Goal: Information Seeking & Learning: Check status

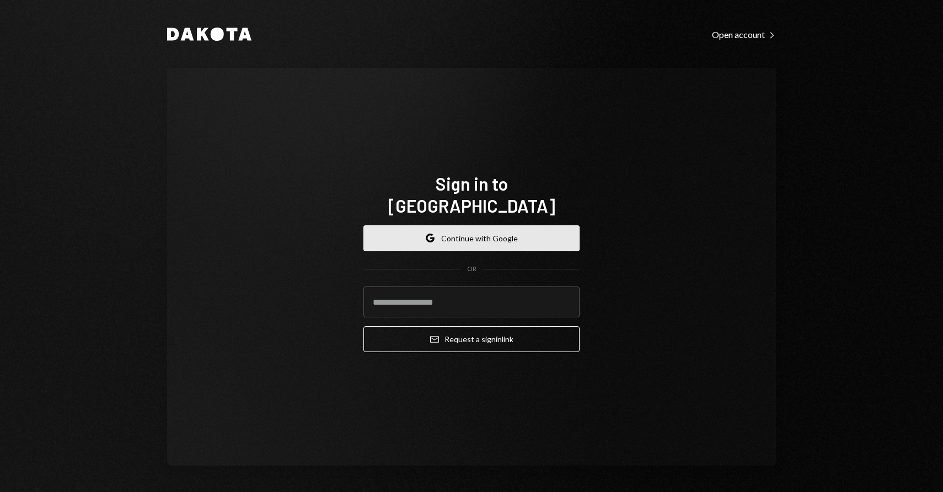
click at [482, 226] on button "Google Continue with Google" at bounding box center [471, 238] width 216 height 26
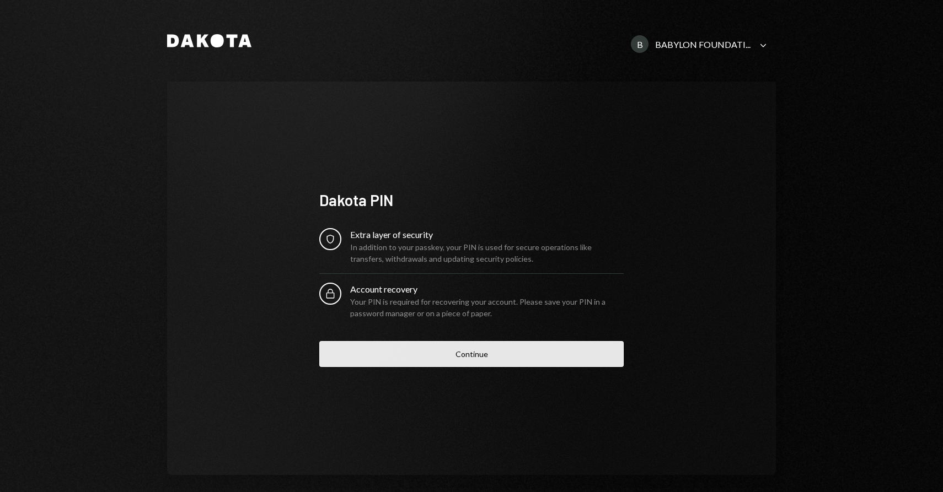
click at [474, 355] on button "Continue" at bounding box center [471, 354] width 304 height 26
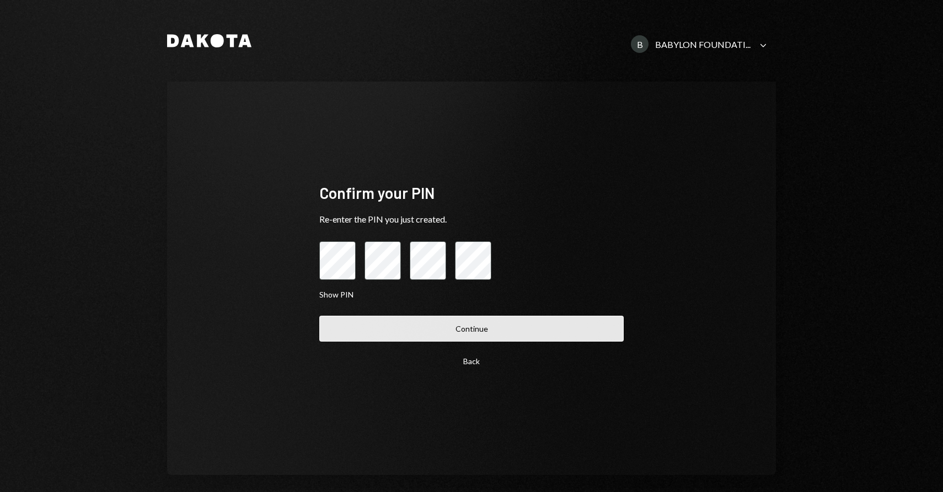
click at [459, 332] on button "Continue" at bounding box center [471, 329] width 304 height 26
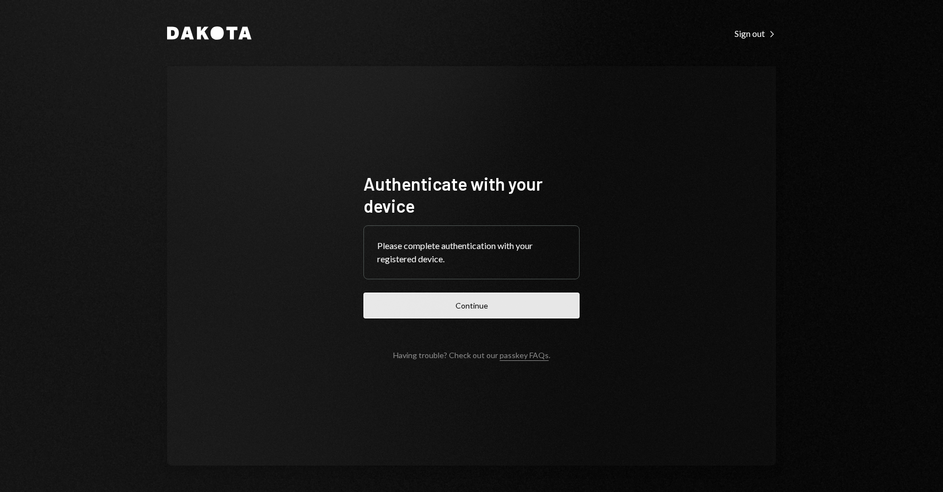
click at [467, 309] on button "Continue" at bounding box center [471, 306] width 216 height 26
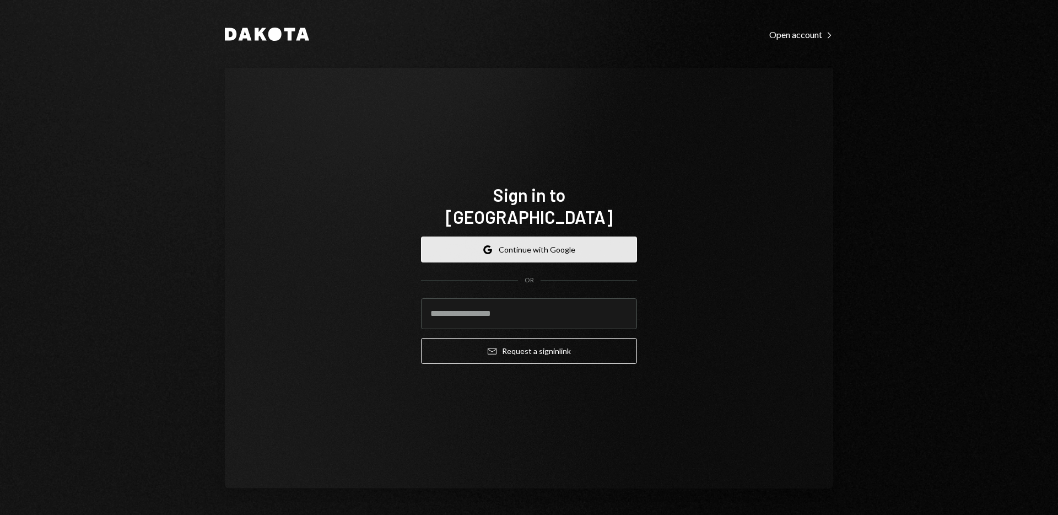
click at [562, 236] on button "Google Continue with Google" at bounding box center [529, 249] width 216 height 26
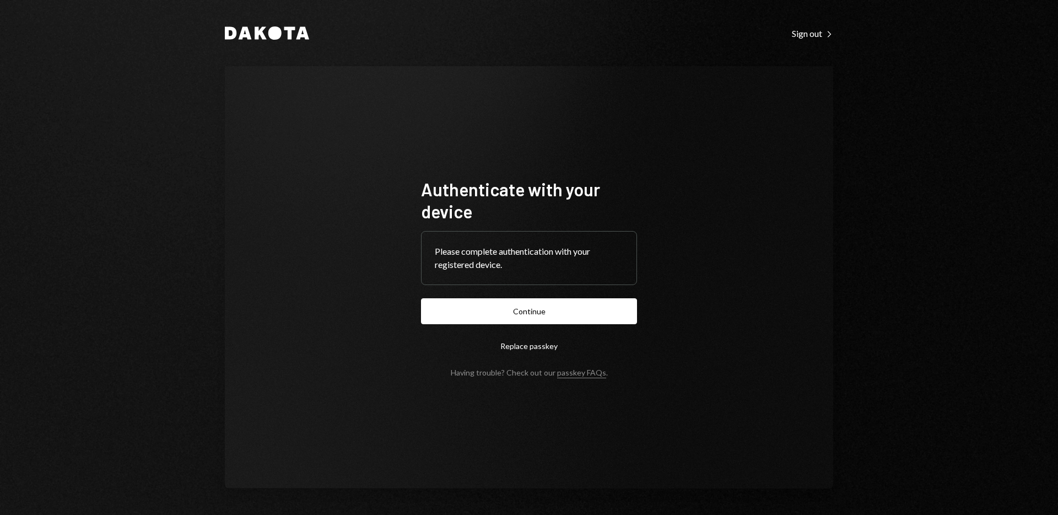
click at [591, 326] on form "Authenticate with your device Please complete authentication with your register…" at bounding box center [529, 277] width 216 height 199
click at [589, 318] on button "Continue" at bounding box center [529, 311] width 216 height 26
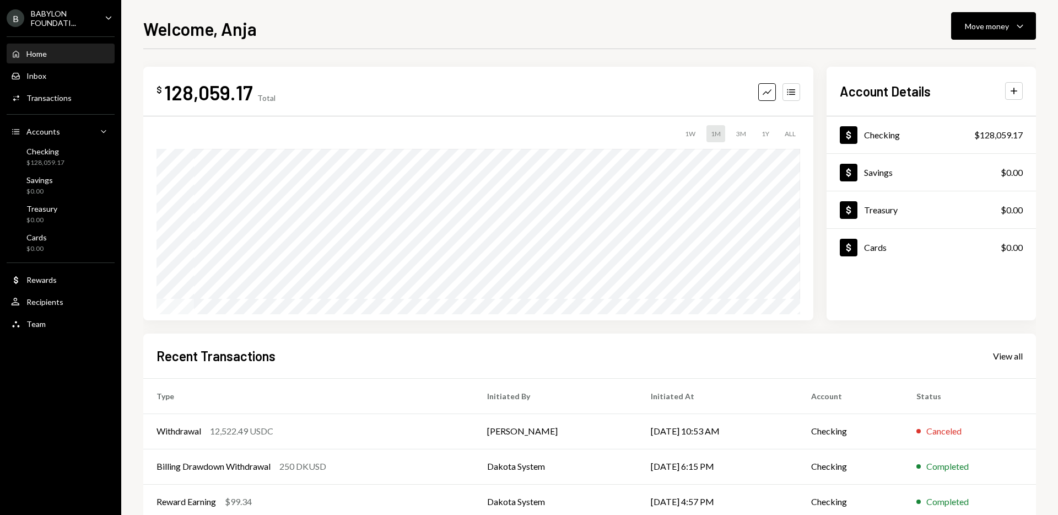
click at [100, 14] on div "B BABYLON FOUNDATI... Caret Down" at bounding box center [60, 18] width 121 height 19
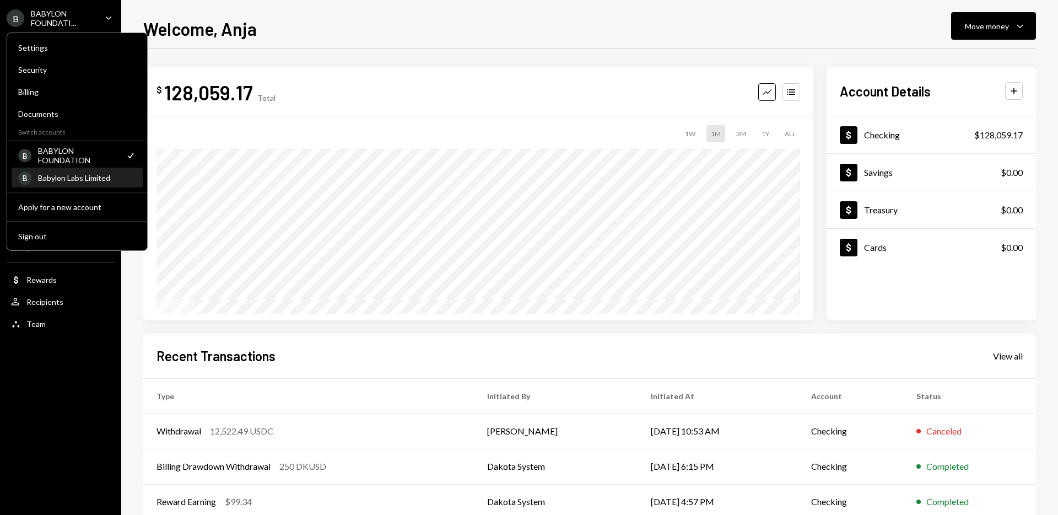
click at [60, 185] on div "B Babylon Labs Limited" at bounding box center [77, 178] width 118 height 19
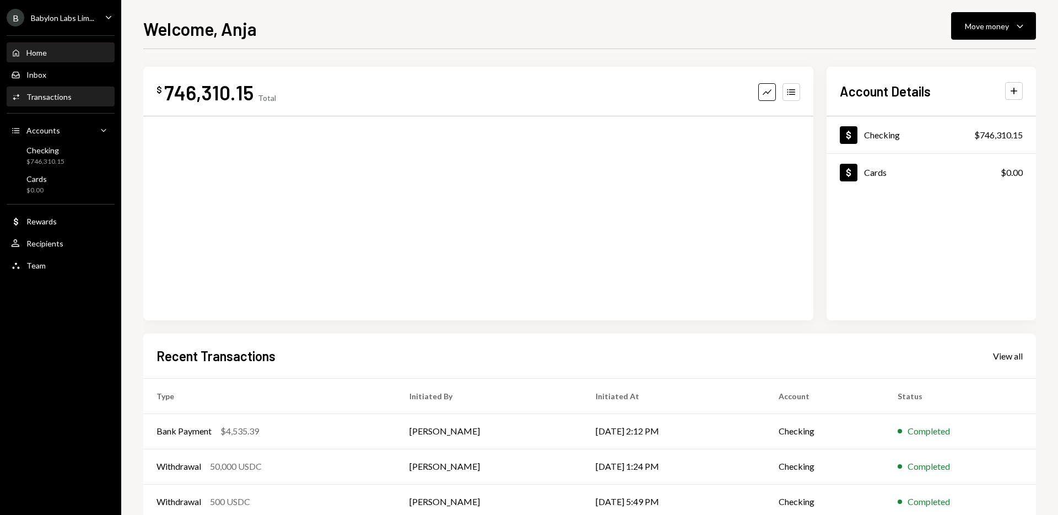
click at [63, 103] on div "Activities Transactions" at bounding box center [60, 97] width 99 height 19
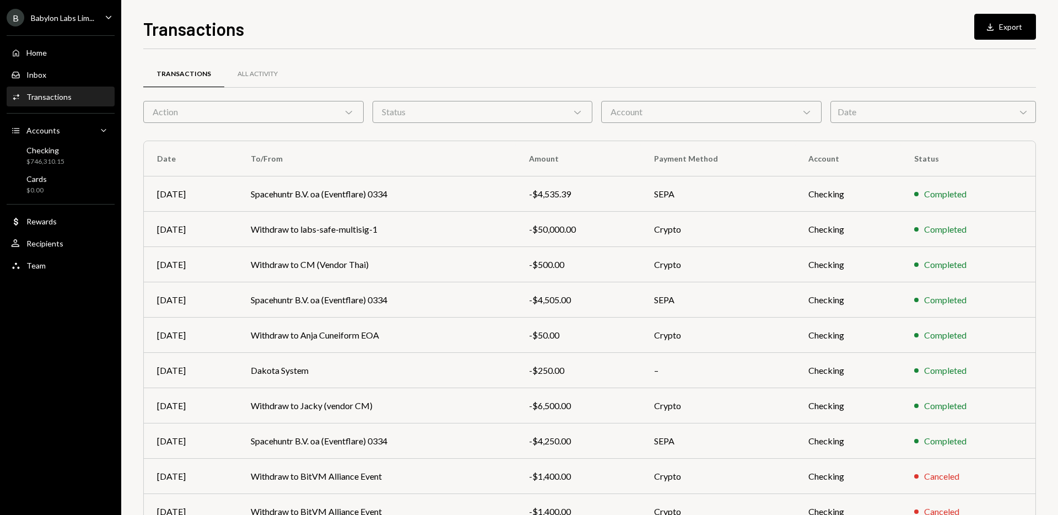
click at [899, 112] on div "Date Chevron Down" at bounding box center [934, 112] width 206 height 22
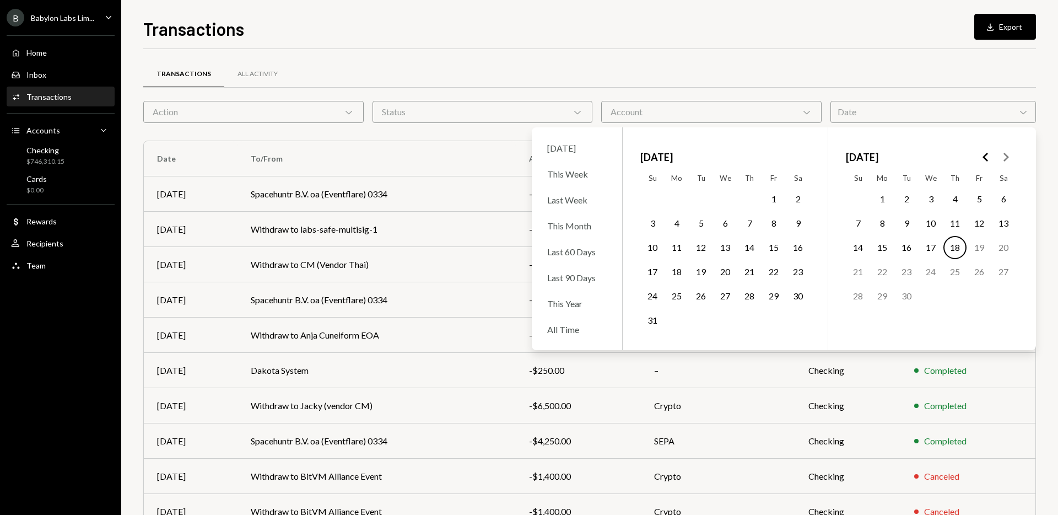
click at [992, 152] on icon "Go to the Previous Month" at bounding box center [986, 156] width 13 height 13
click at [992, 151] on icon "Go to the Previous Month" at bounding box center [986, 156] width 13 height 13
click at [1006, 154] on polygon "Go to the Next Month" at bounding box center [1007, 157] width 6 height 9
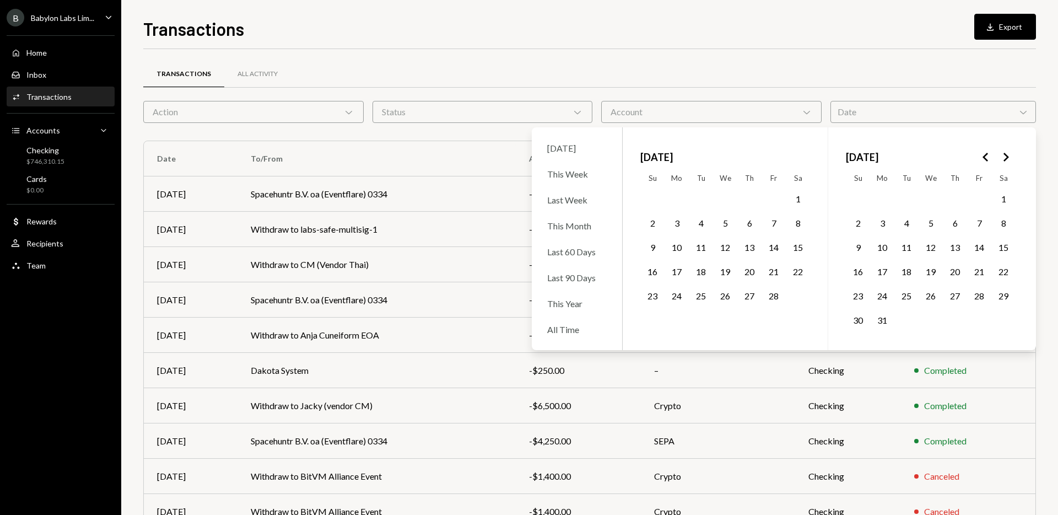
click at [770, 250] on button "14" at bounding box center [773, 247] width 23 height 23
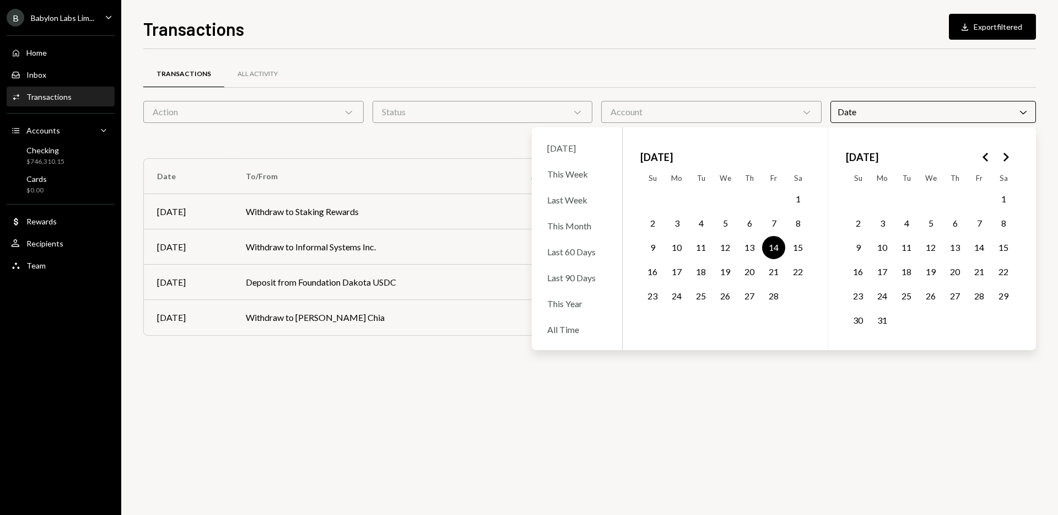
click at [509, 157] on div "Transactions All Activity Action Chevron Down Status Chevron Down Account Chevr…" at bounding box center [589, 212] width 893 height 291
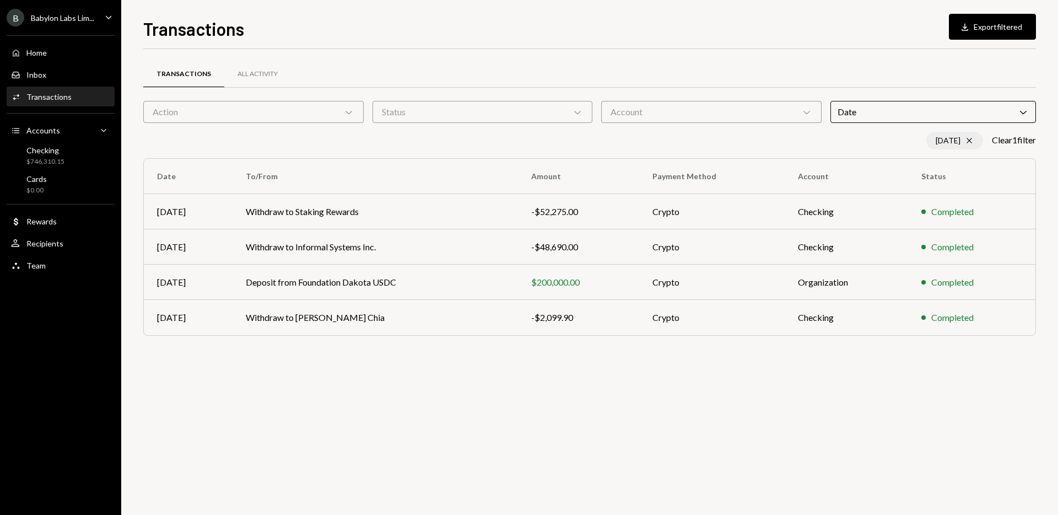
click at [939, 138] on div "[DATE] Cross" at bounding box center [955, 141] width 57 height 18
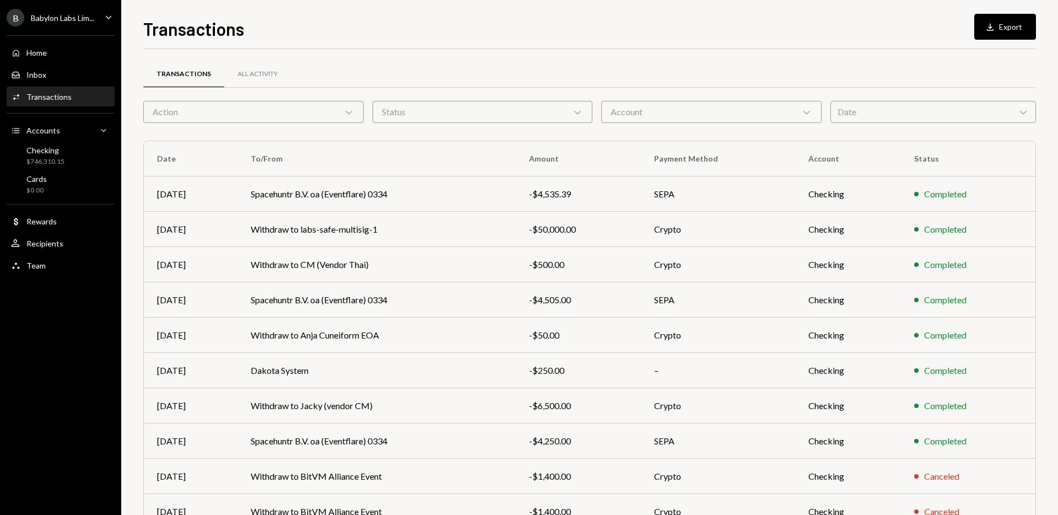
click at [910, 102] on div "Date Chevron Down" at bounding box center [934, 112] width 206 height 22
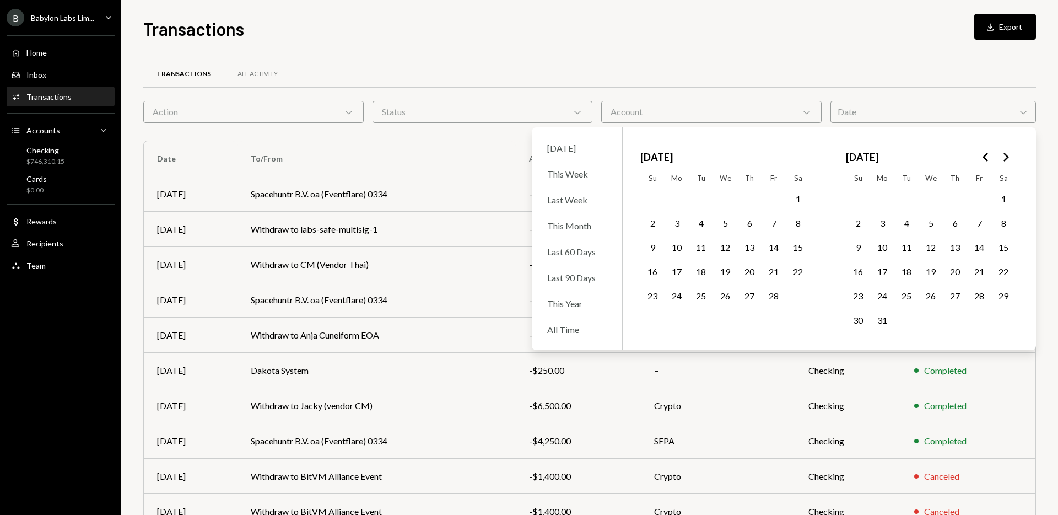
click at [744, 248] on button "13" at bounding box center [749, 247] width 23 height 23
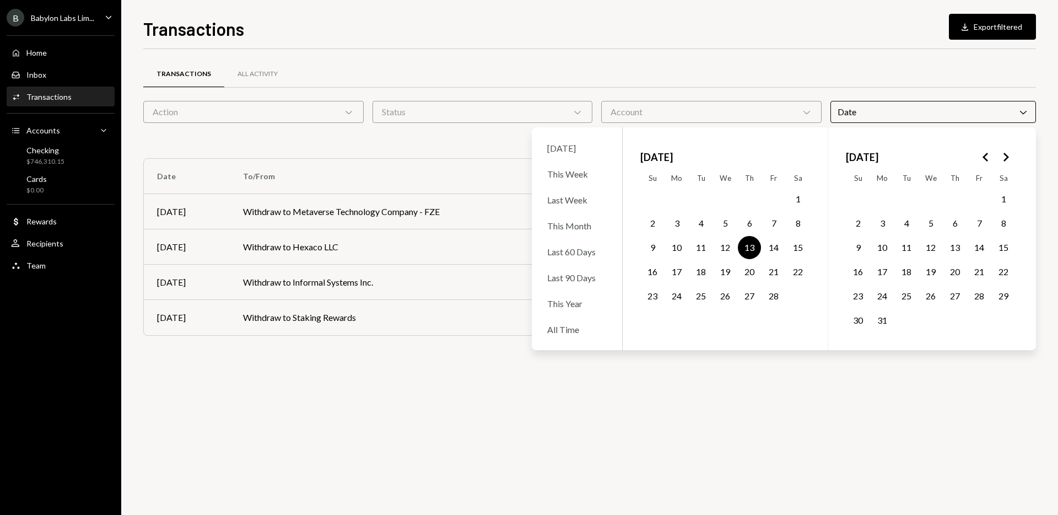
click at [690, 269] on button "18" at bounding box center [701, 271] width 23 height 23
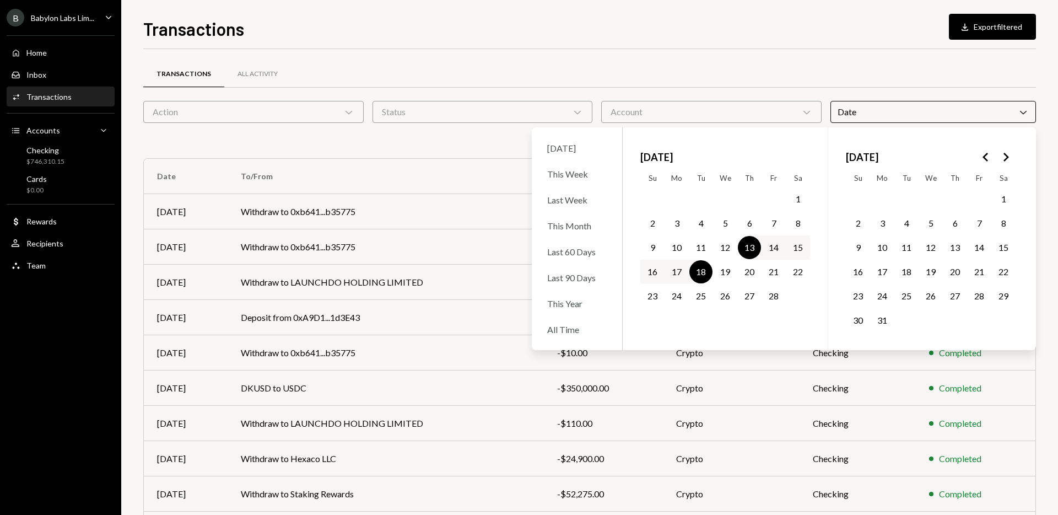
click at [686, 72] on div "Transactions All Activity" at bounding box center [589, 74] width 893 height 28
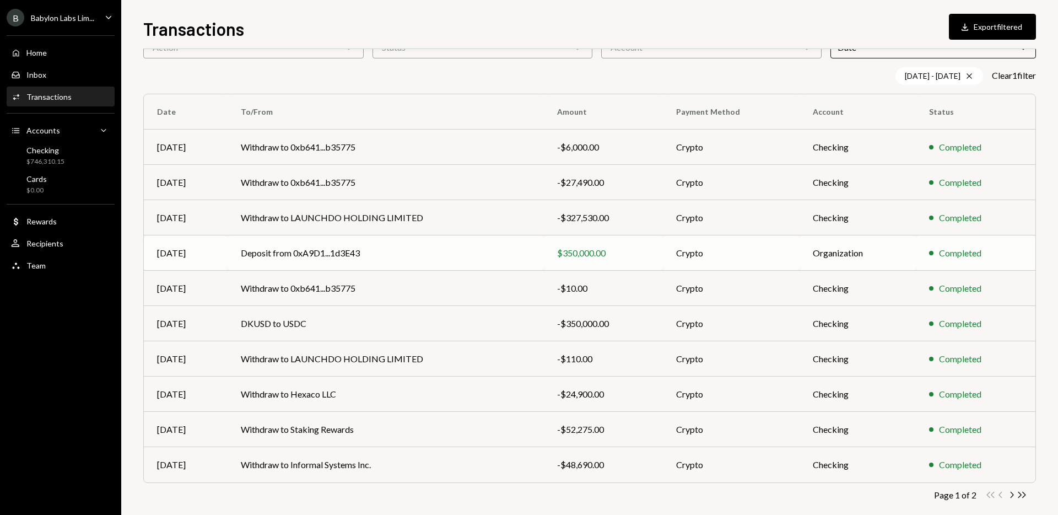
scroll to position [78, 0]
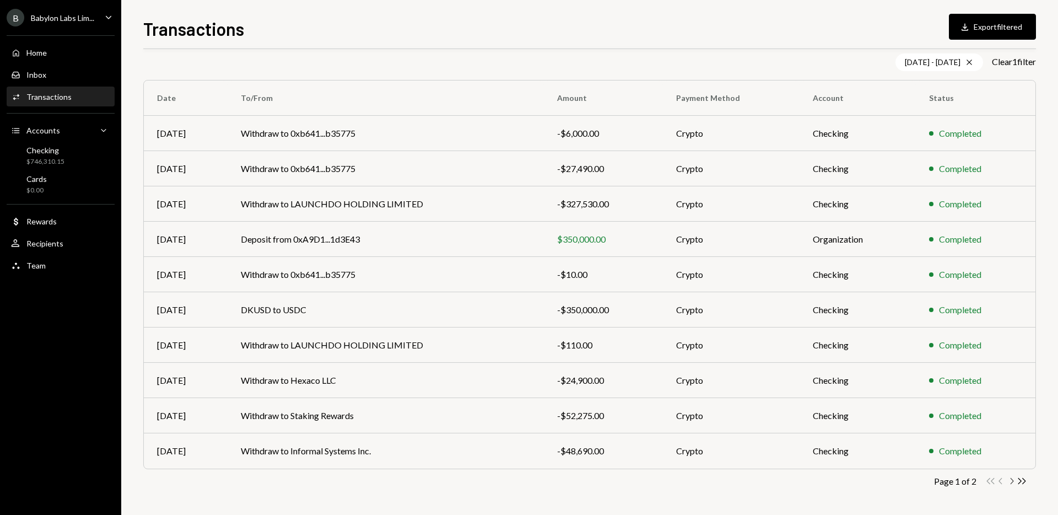
click at [1012, 477] on icon "Chevron Right" at bounding box center [1012, 481] width 10 height 10
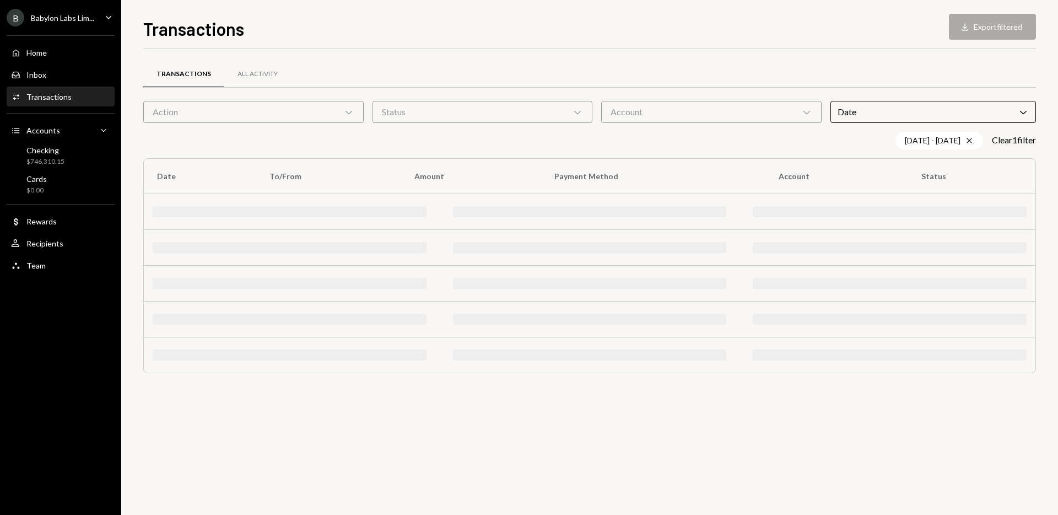
scroll to position [0, 0]
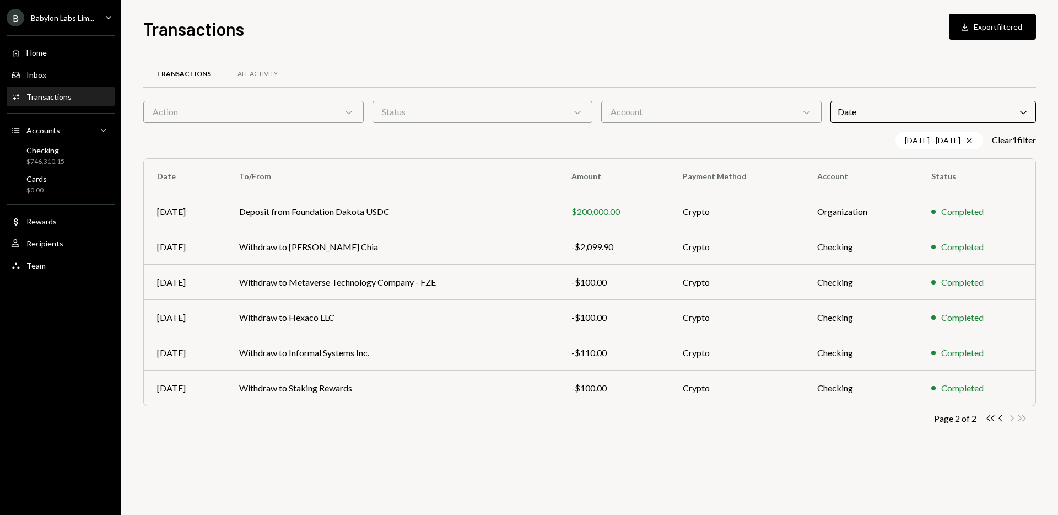
click at [90, 13] on div "Babylon Labs Lim..." at bounding box center [62, 17] width 63 height 9
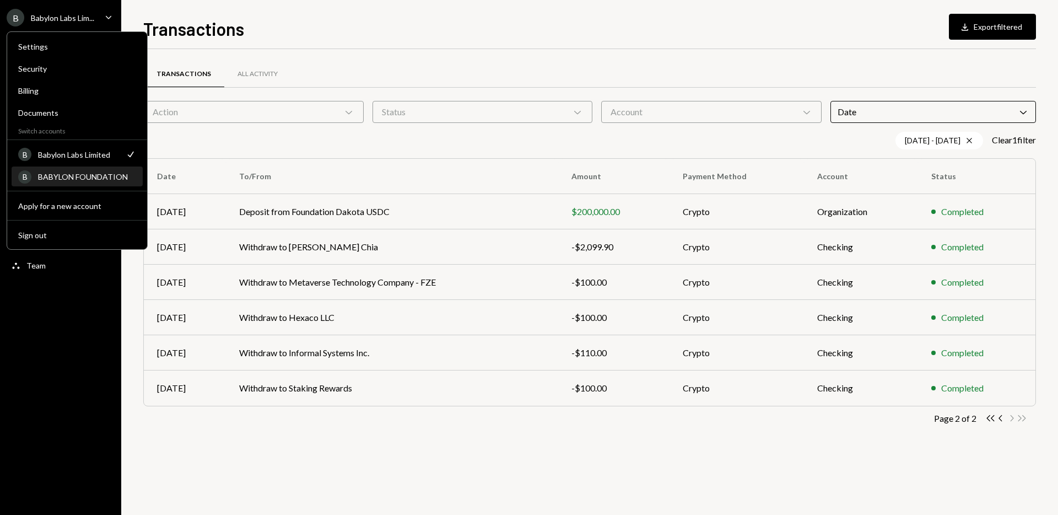
click at [78, 172] on div "BABYLON FOUNDATION" at bounding box center [87, 176] width 98 height 9
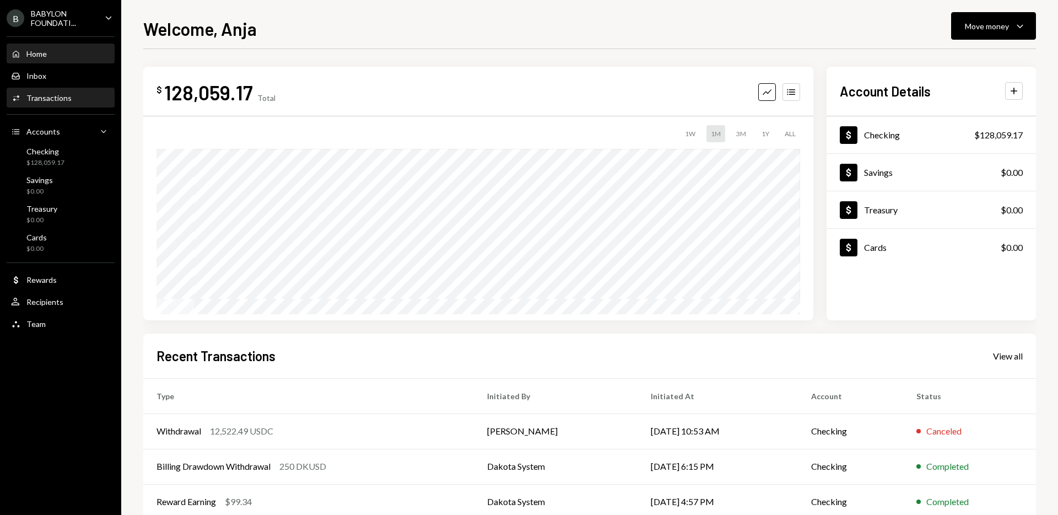
click at [63, 100] on div "Transactions" at bounding box center [48, 97] width 45 height 9
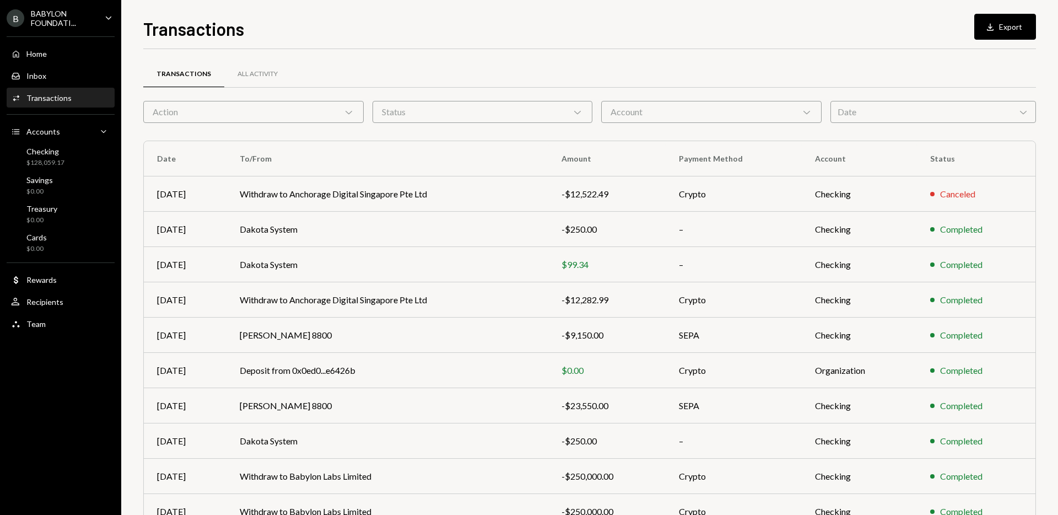
click at [867, 107] on div "Date Chevron Down" at bounding box center [934, 112] width 206 height 22
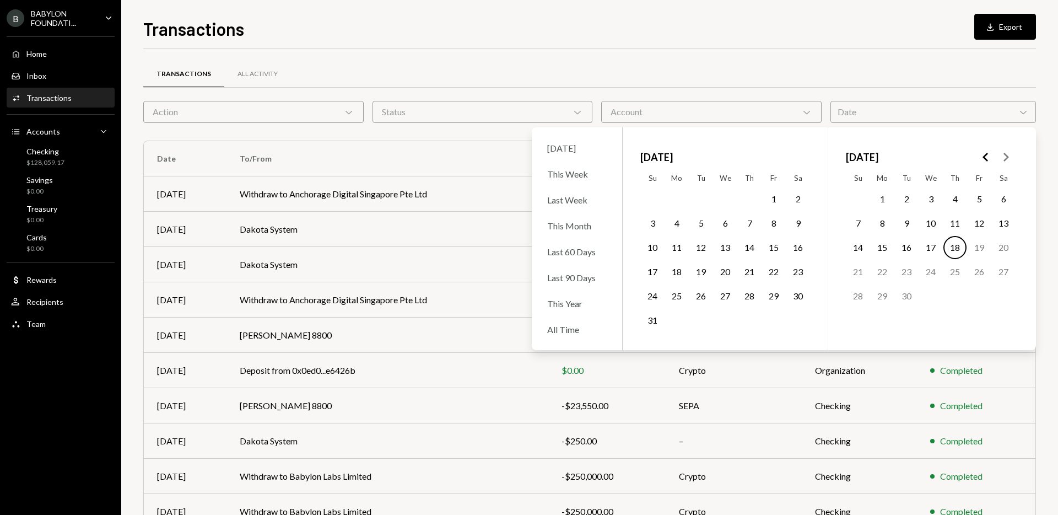
click at [990, 151] on icon "Go to the Previous Month" at bounding box center [986, 156] width 13 height 13
click at [1017, 155] on div "[DATE] Su Mo Tu We Th Fr Sa 1 2 3 4 5 6 7 8 9 10 11 12 13 14 15 16 17 18 19 20 …" at bounding box center [931, 238] width 206 height 223
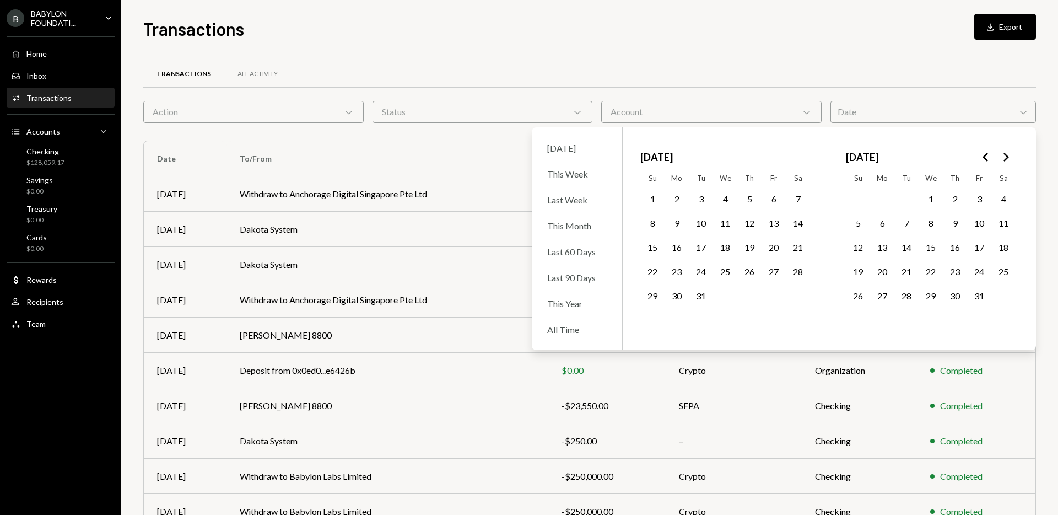
click at [1007, 155] on polygon "Go to the Next Month" at bounding box center [1007, 157] width 6 height 9
click at [766, 250] on button "14" at bounding box center [773, 247] width 23 height 23
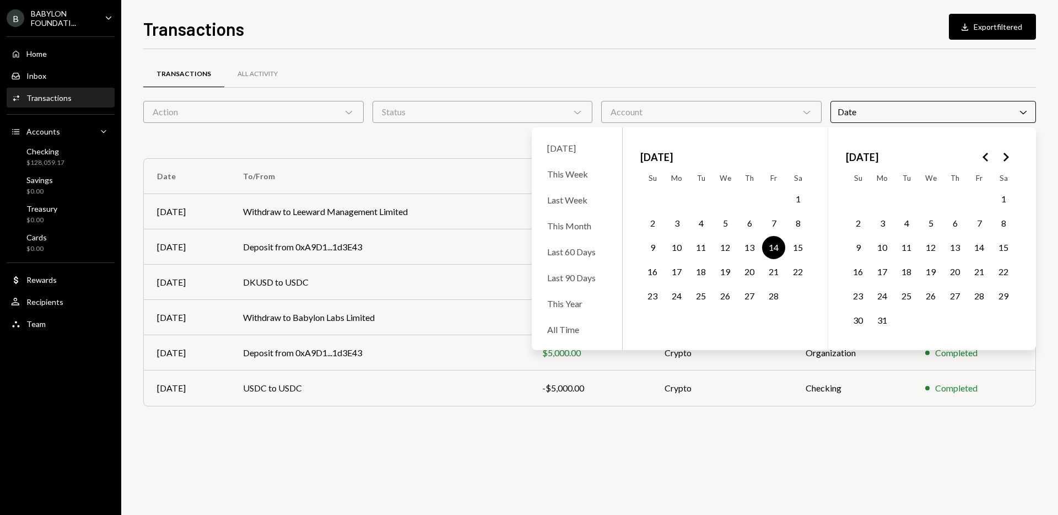
click at [693, 45] on div "Transactions Download Export filtered Transactions All Activity Action Chevron …" at bounding box center [589, 264] width 893 height 499
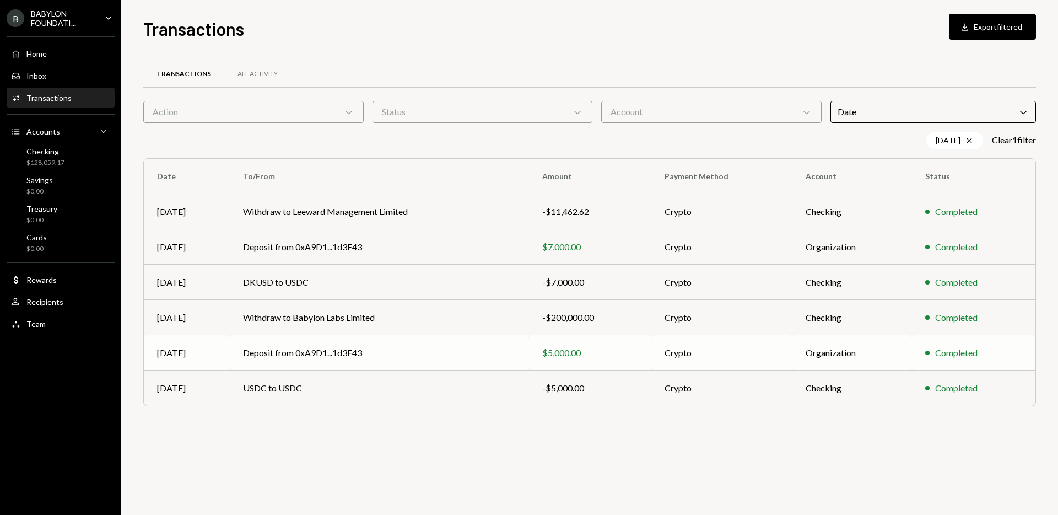
click at [289, 355] on td "Deposit from 0xA9D1...1d3E43" at bounding box center [379, 352] width 299 height 35
